Goal: Information Seeking & Learning: Learn about a topic

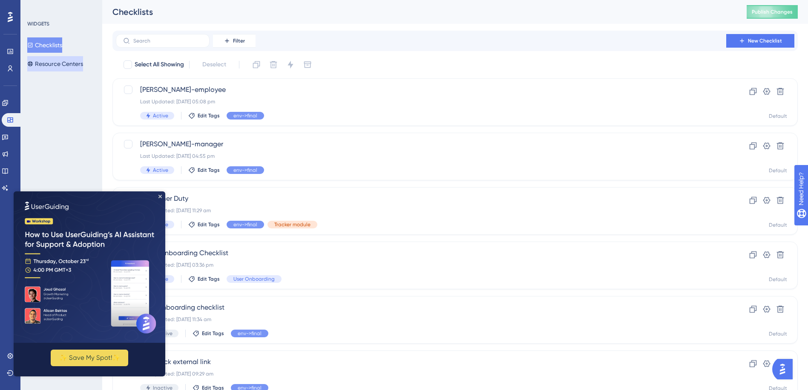
click at [63, 61] on button "Resource Centers" at bounding box center [55, 63] width 56 height 15
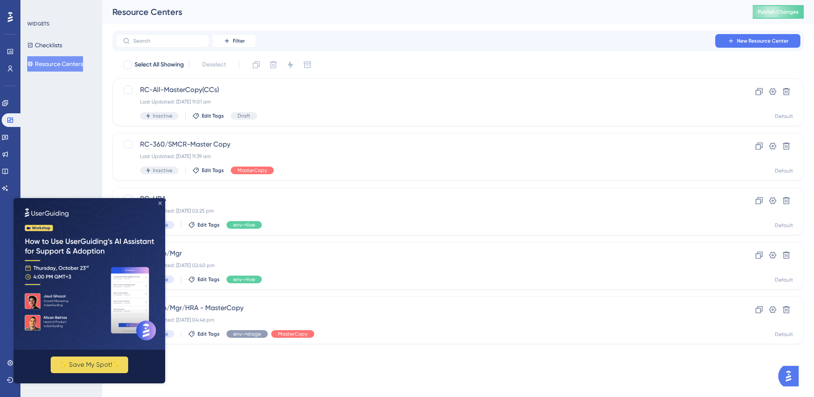
click at [160, 201] on icon "Close Preview" at bounding box center [159, 202] width 3 height 3
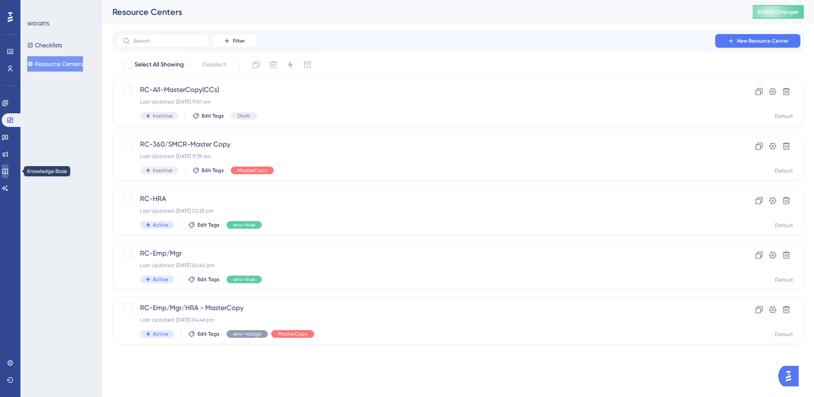
click at [9, 167] on link at bounding box center [5, 171] width 7 height 14
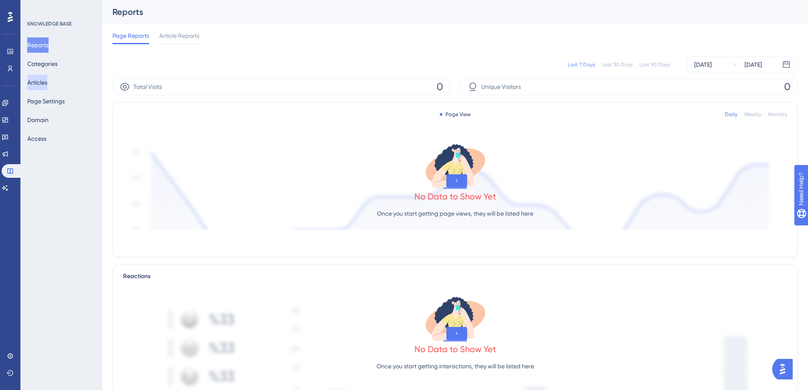
click at [47, 83] on button "Articles" at bounding box center [37, 82] width 20 height 15
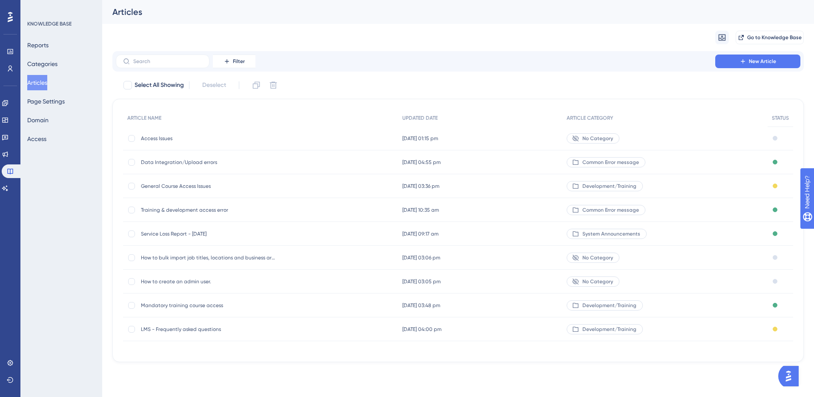
click at [184, 186] on span "General Course Access Issues" at bounding box center [209, 186] width 136 height 7
